Goal: Task Accomplishment & Management: Use online tool/utility

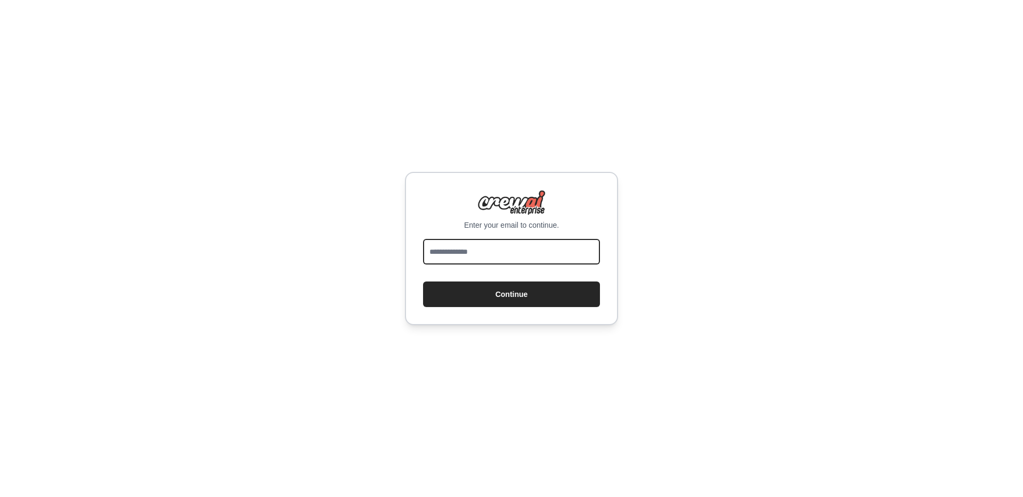
click at [503, 239] on input "email" at bounding box center [511, 252] width 177 height 26
type input "**********"
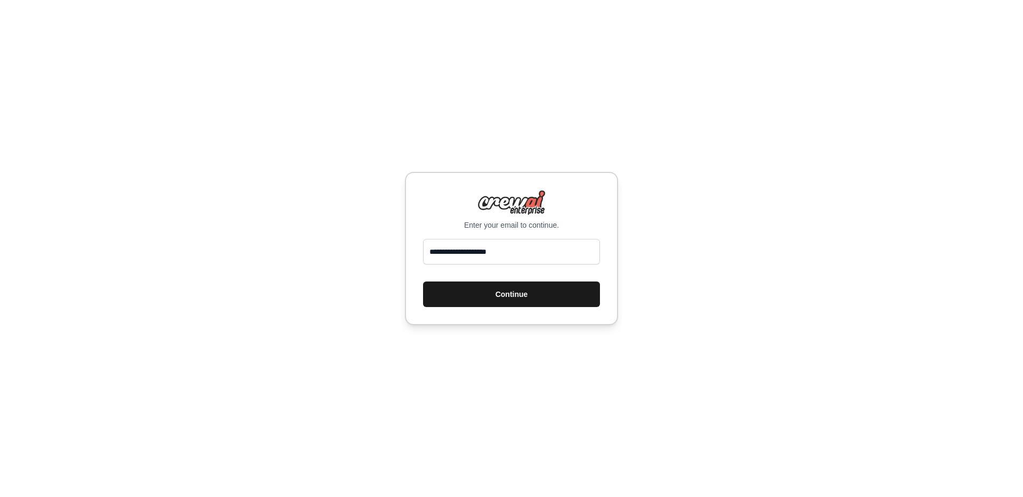
click at [502, 290] on button "Continue" at bounding box center [511, 295] width 177 height 26
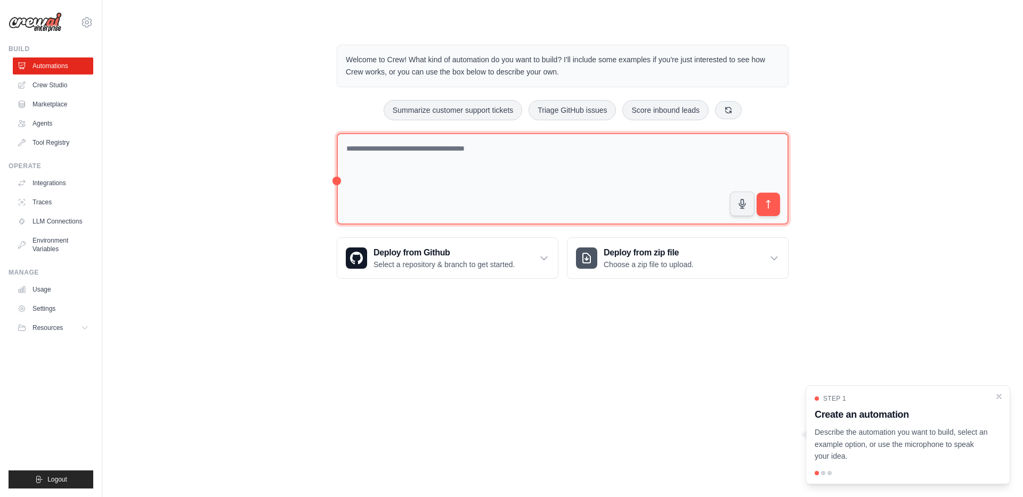
click at [443, 142] on textarea at bounding box center [563, 179] width 452 height 92
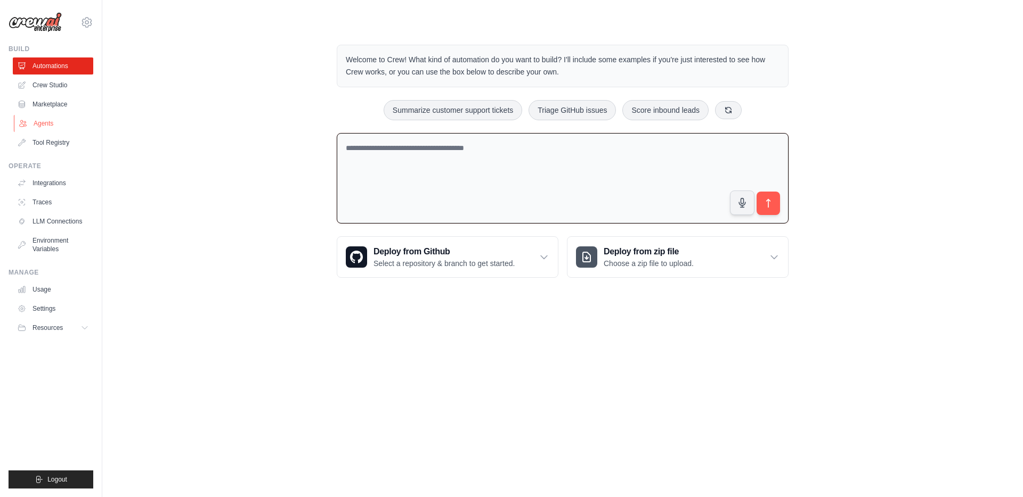
click at [54, 128] on link "Agents" at bounding box center [54, 123] width 80 height 17
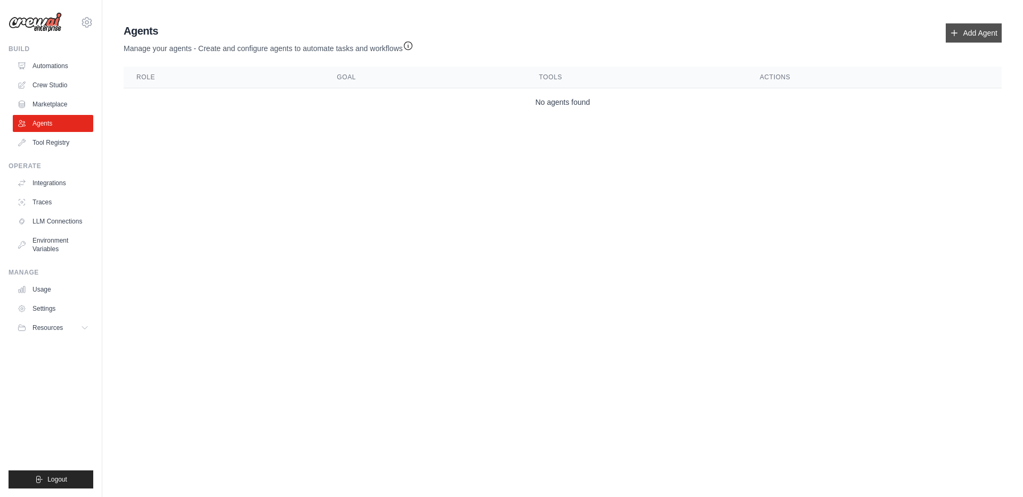
click at [960, 42] on link "Add Agent" at bounding box center [973, 32] width 56 height 19
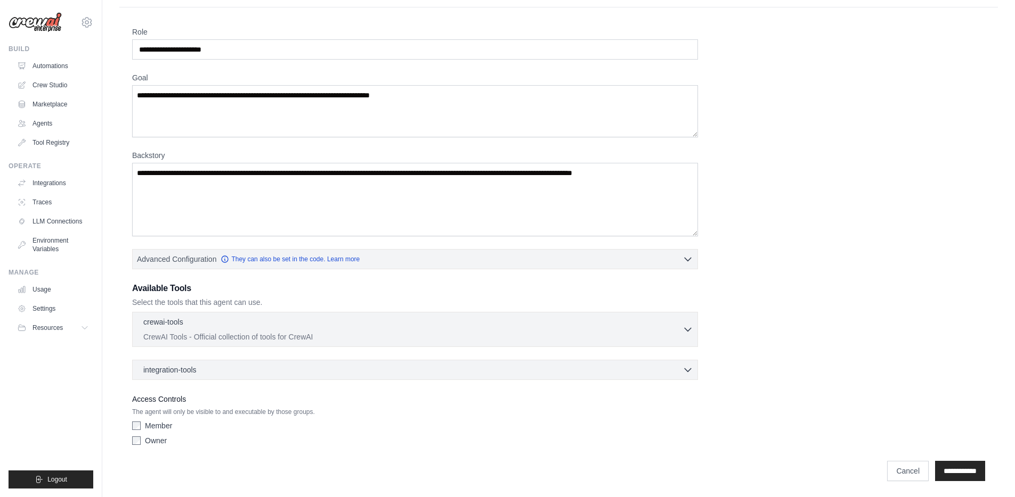
scroll to position [26, 0]
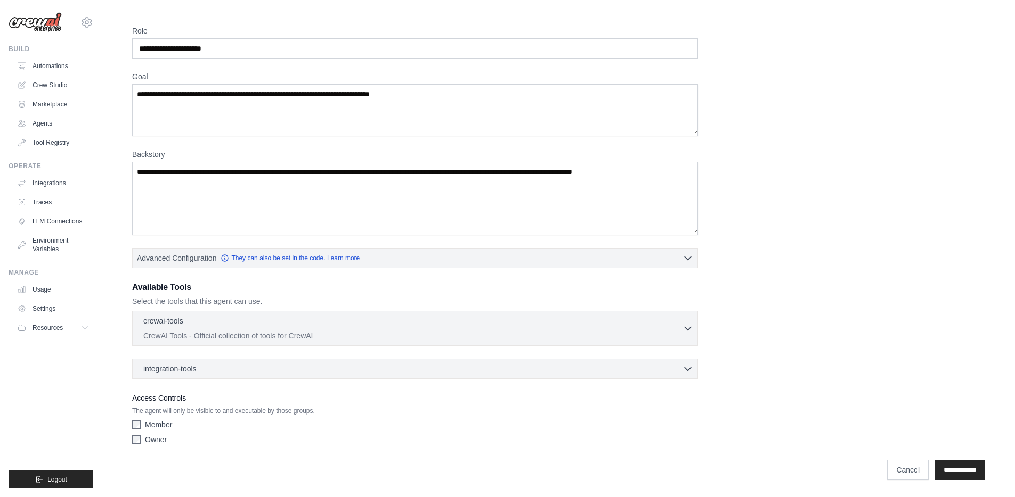
click at [615, 349] on div "crewai-tools 0 selected CrewAI Tools - Official collection of tools for CrewAI" at bounding box center [415, 345] width 566 height 68
click at [636, 337] on p "CrewAI Tools - Official collection of tools for CrewAI" at bounding box center [412, 335] width 539 height 11
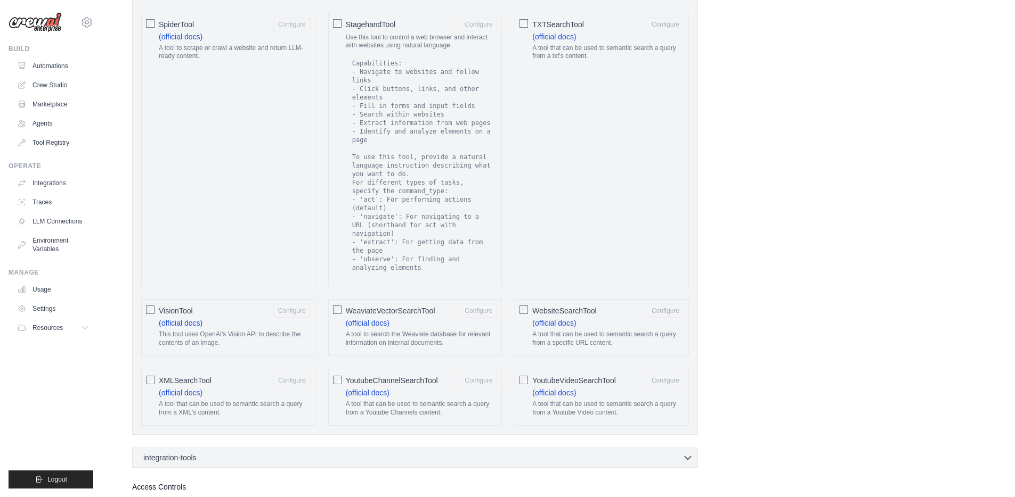
scroll to position [1831, 0]
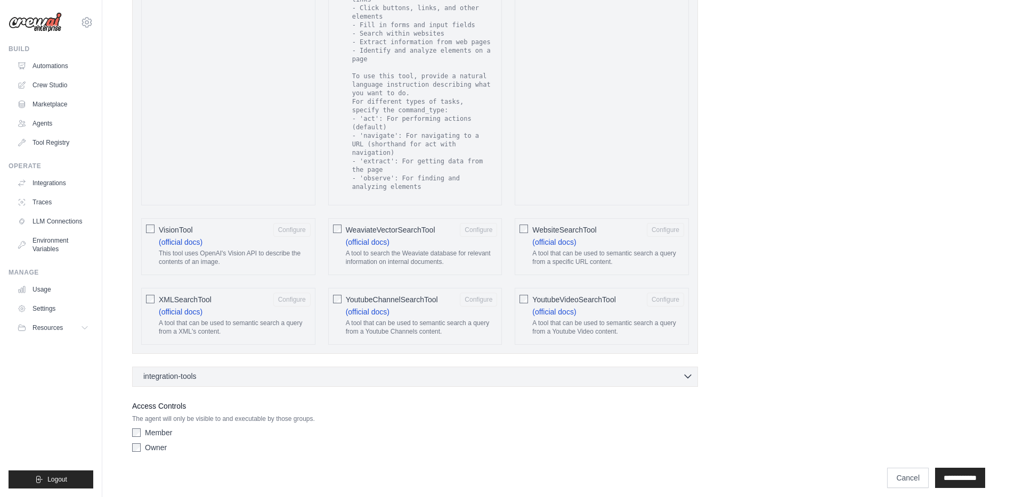
click at [466, 371] on div "integration-tools 0 selected" at bounding box center [418, 376] width 550 height 11
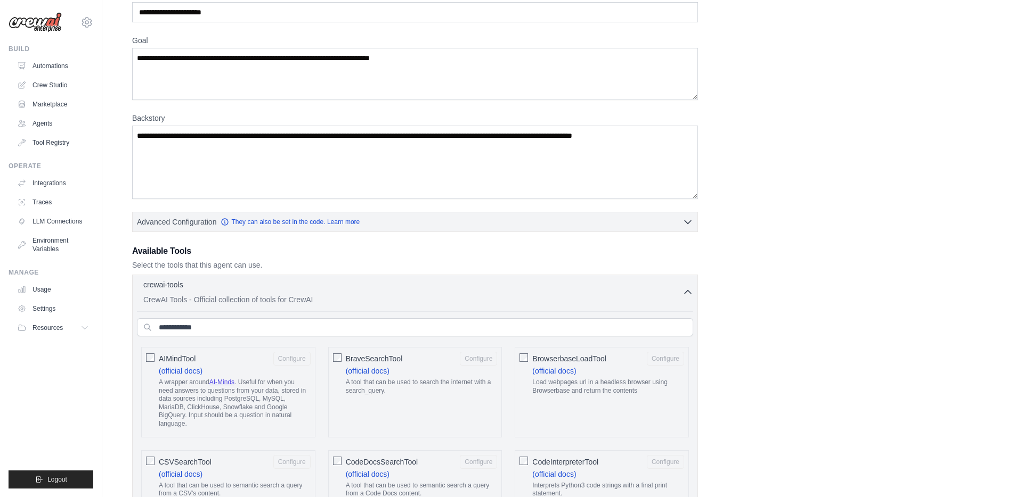
scroll to position [0, 0]
